Goal: Information Seeking & Learning: Stay updated

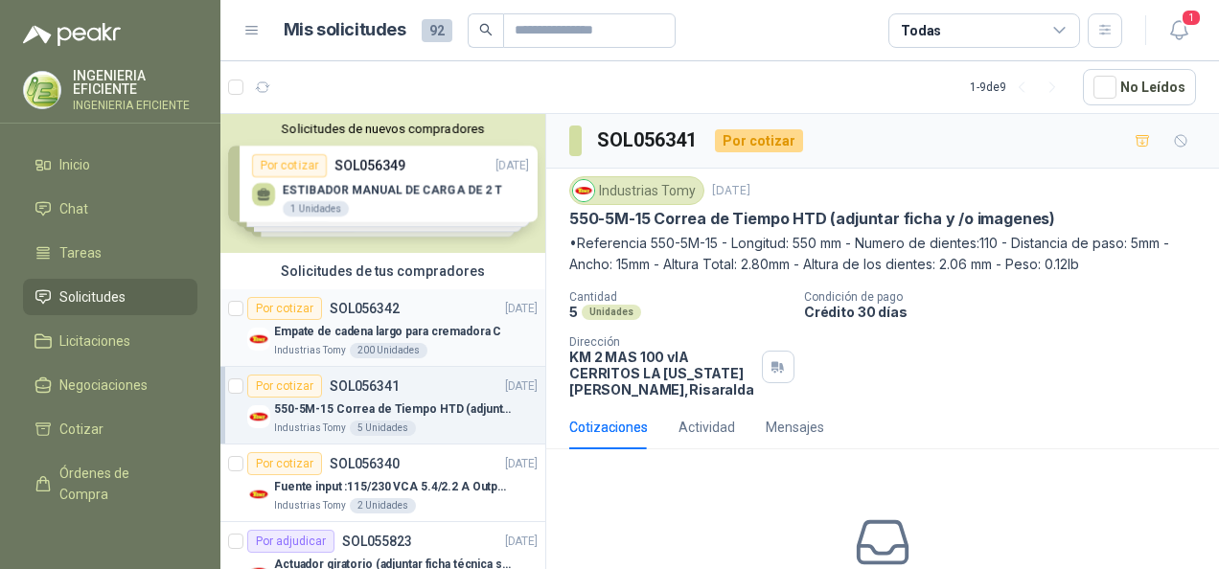
drag, startPoint x: 383, startPoint y: 320, endPoint x: 415, endPoint y: 330, distance: 33.0
click at [383, 320] on div "Empate de cadena largo para cremadora C" at bounding box center [405, 331] width 263 height 23
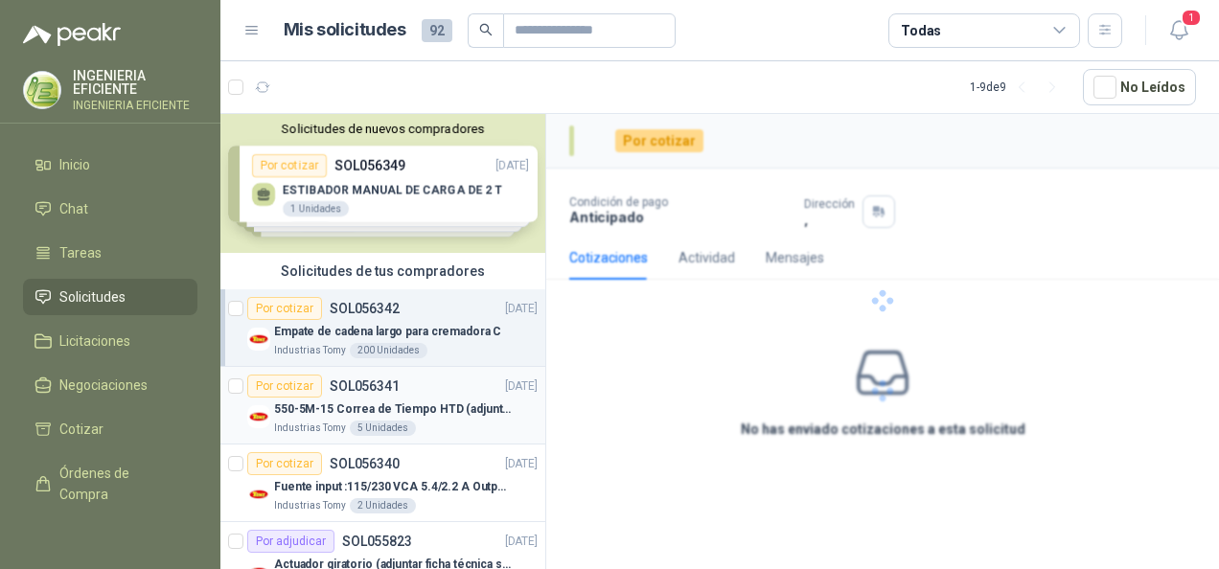
click at [431, 407] on p "550-5M-15 Correa de Tiempo HTD (adjuntar ficha y /o imagenes)" at bounding box center [393, 410] width 239 height 18
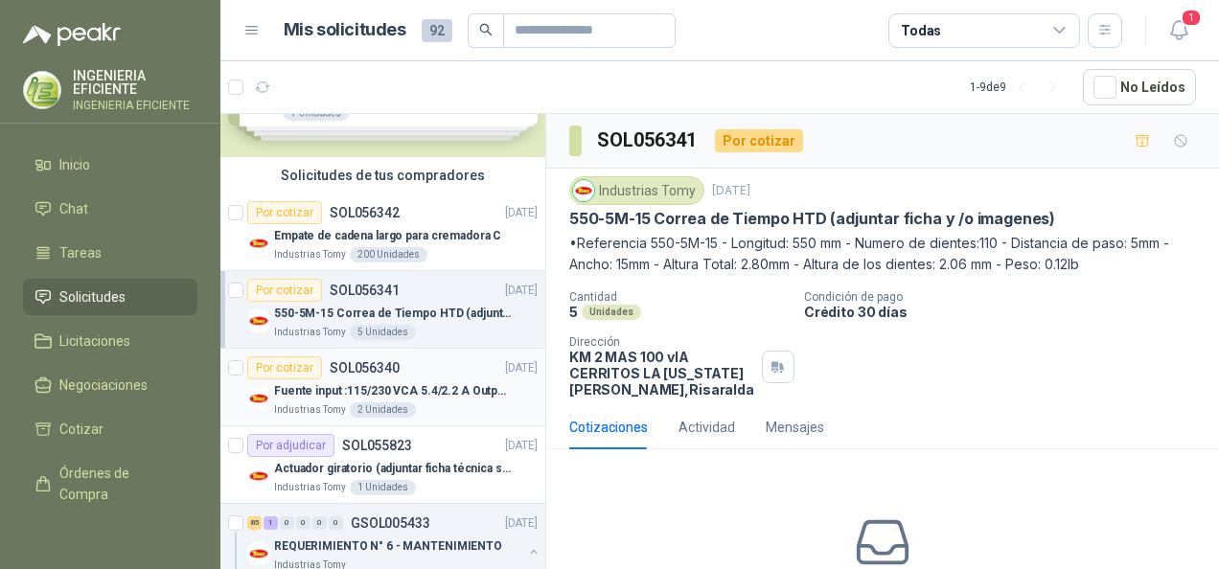
click at [441, 399] on div "Fuente input :115/230 VCA 5.4/2.2 A Output: 24 VDC 10 A 47-63 Hz" at bounding box center [405, 390] width 263 height 23
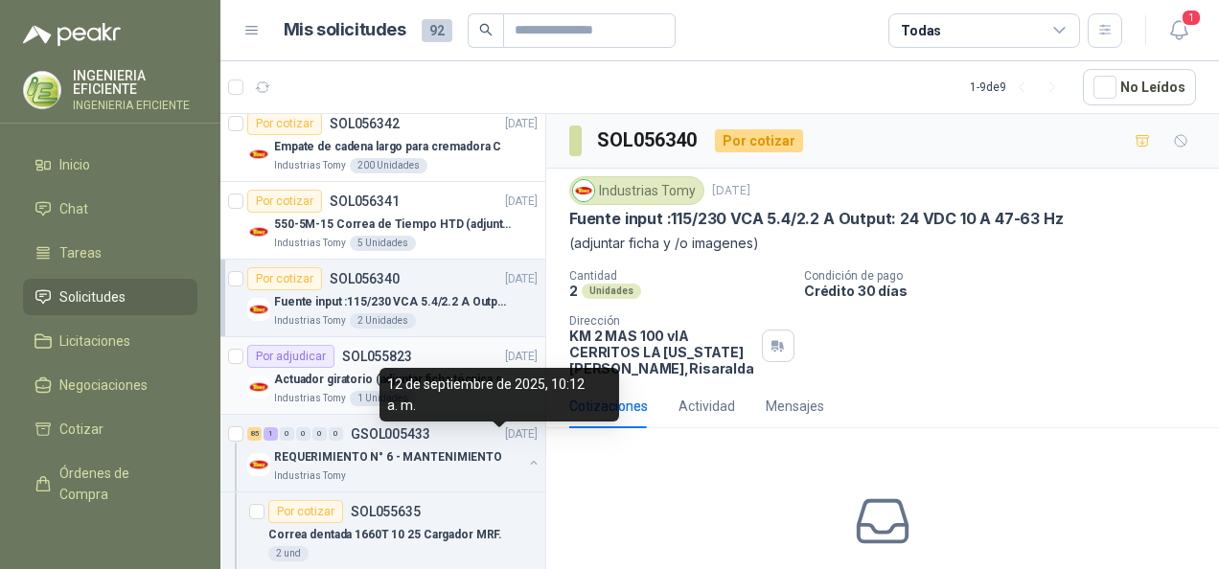
scroll to position [287, 0]
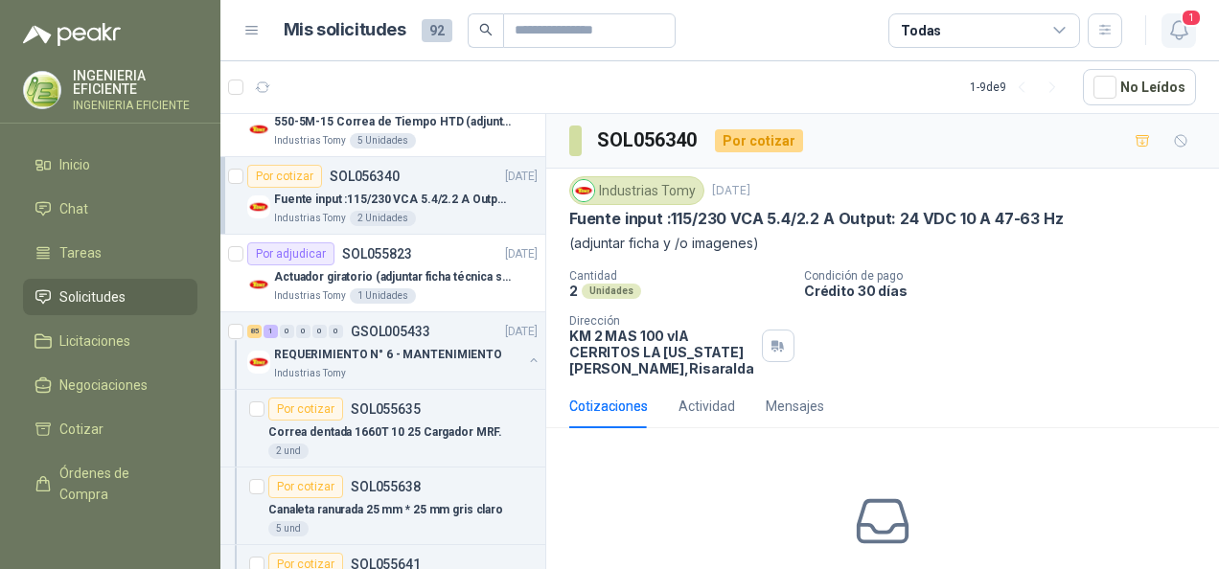
click at [1187, 19] on span "1" at bounding box center [1190, 18] width 21 height 18
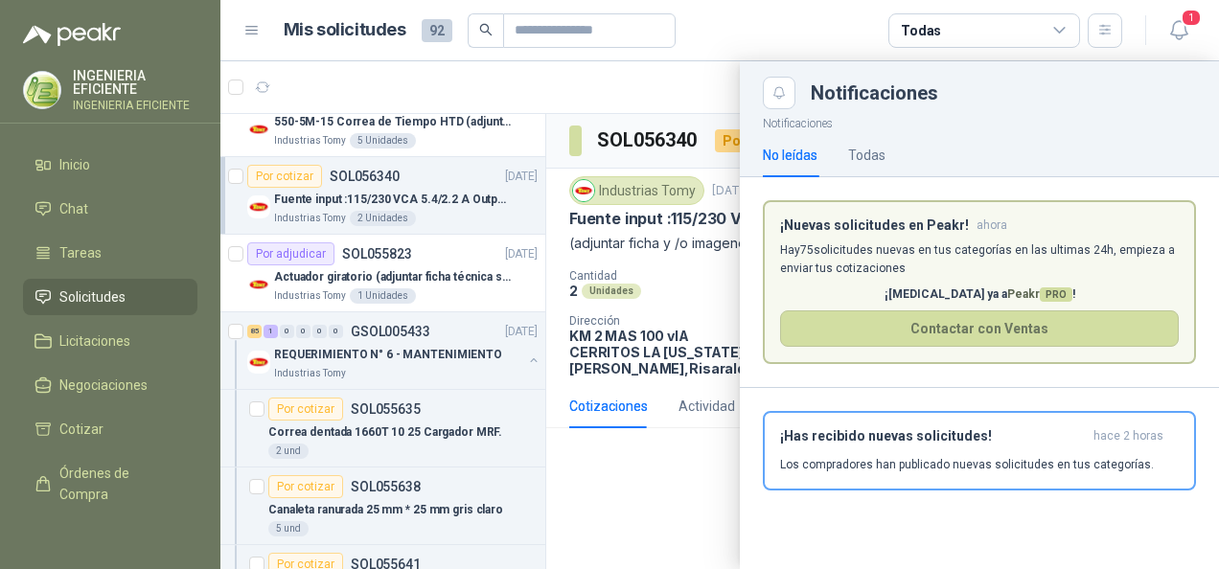
click at [1067, 219] on header "¡Nuevas solicitudes en Peakr! ahora" at bounding box center [979, 225] width 399 height 16
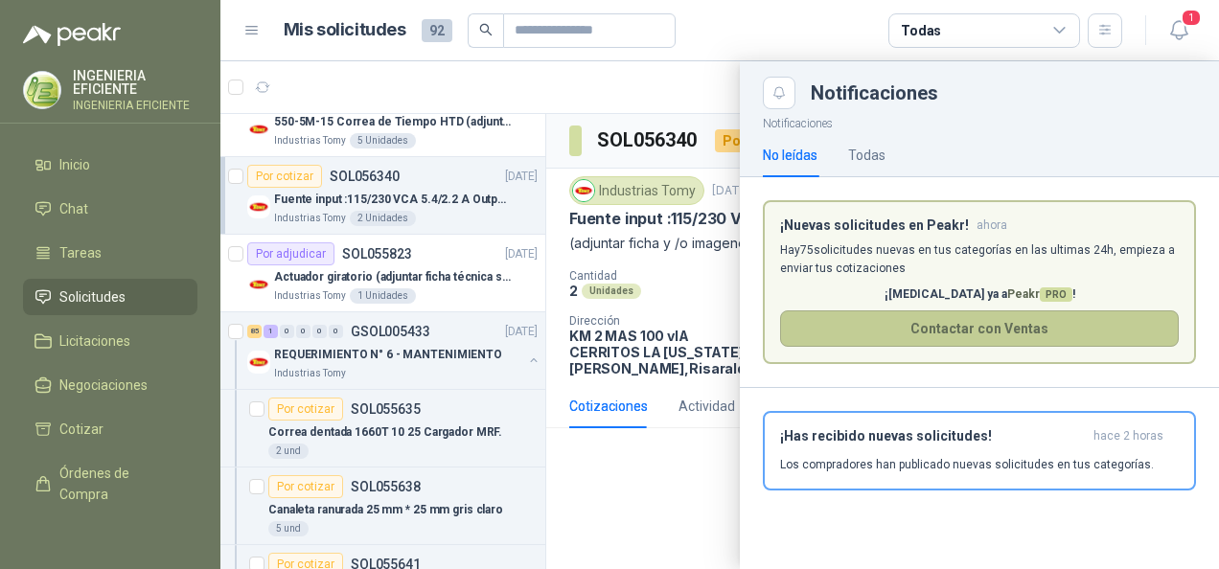
click at [990, 332] on button "Contactar con Ventas" at bounding box center [979, 328] width 399 height 36
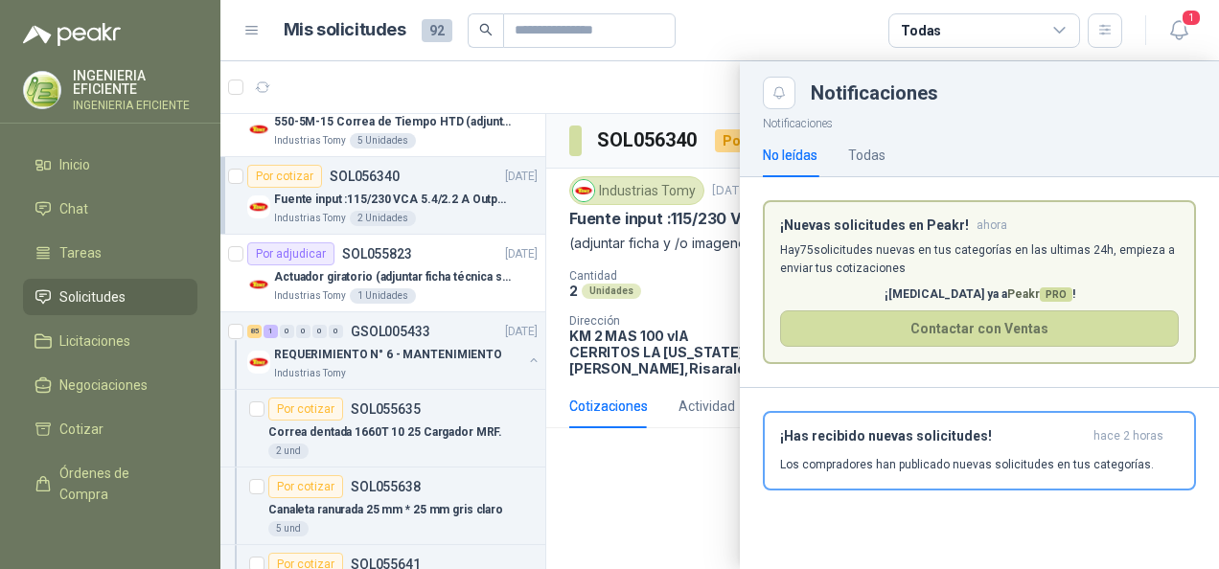
click at [707, 25] on article "Mis solicitudes 92 Todas" at bounding box center [703, 30] width 839 height 34
